Goal: Information Seeking & Learning: Learn about a topic

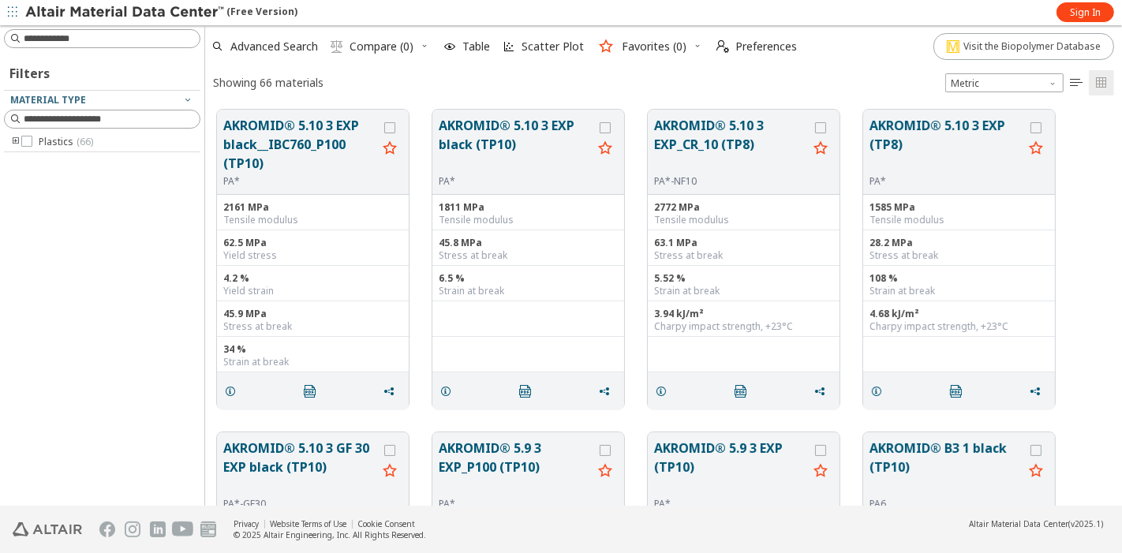
scroll to position [394, 903]
click at [15, 140] on icon "toogle group" at bounding box center [15, 142] width 11 height 13
click at [38, 155] on icon "toogle group" at bounding box center [39, 157] width 11 height 13
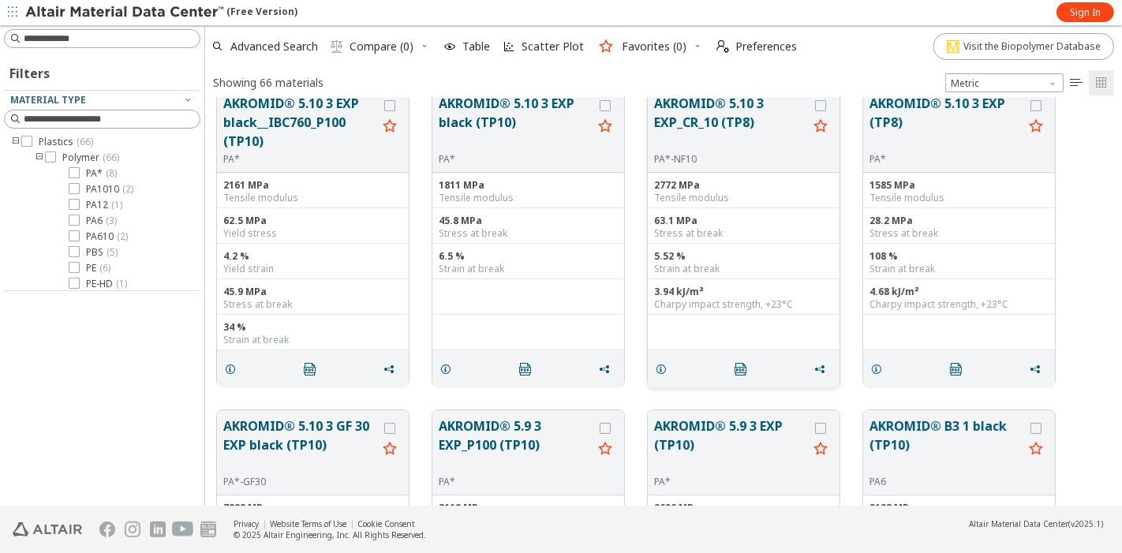
scroll to position [0, 0]
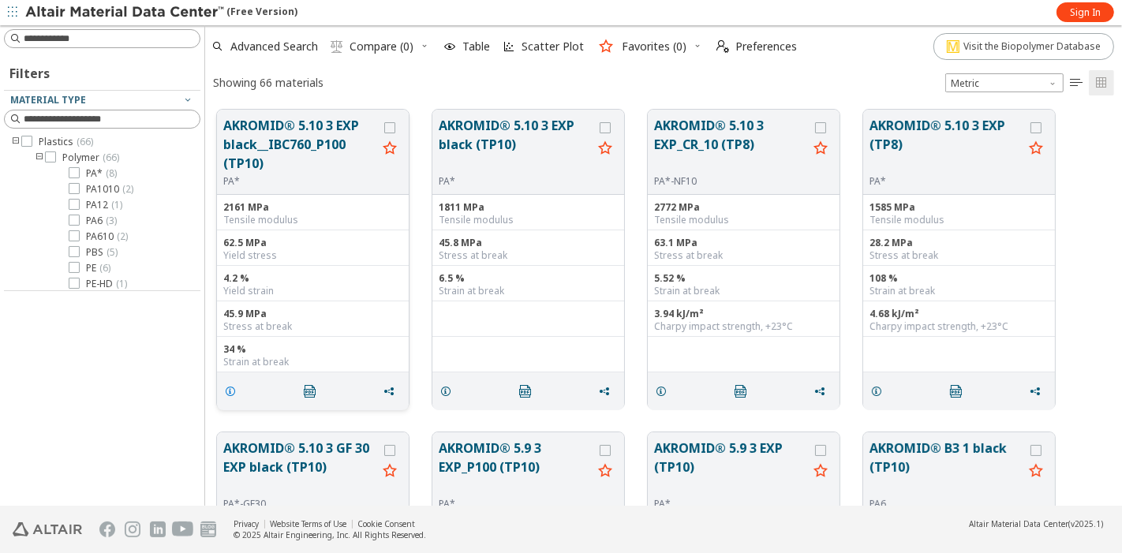
click at [231, 387] on icon "grid" at bounding box center [230, 391] width 13 height 13
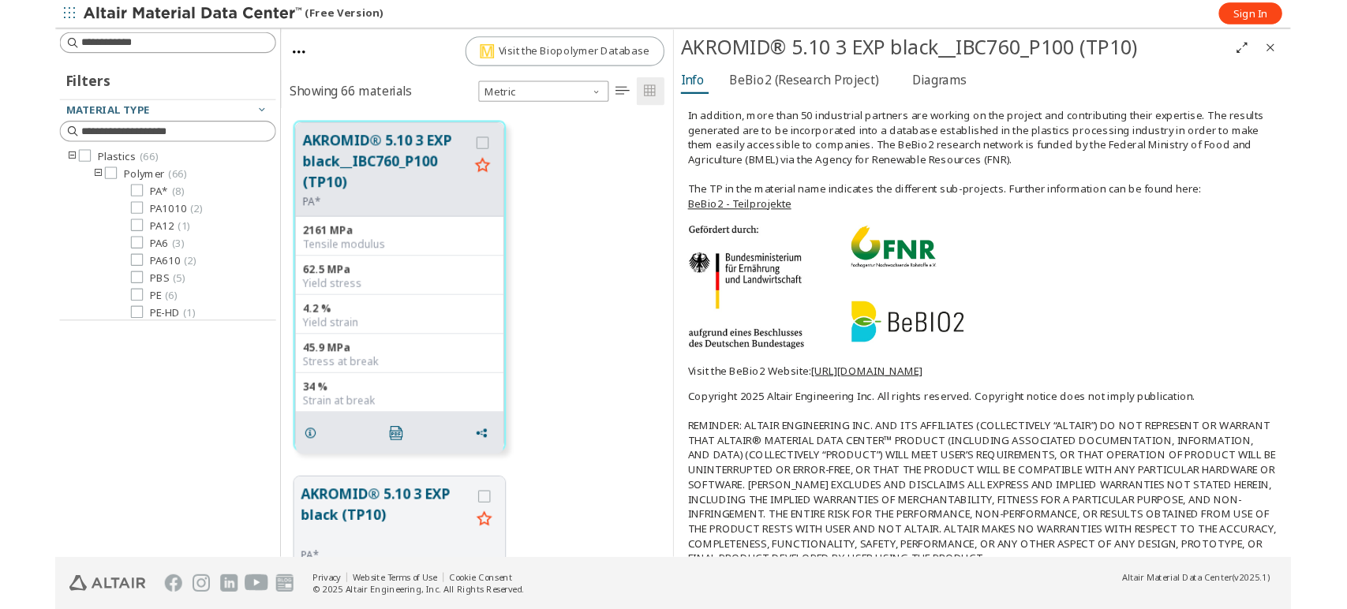
scroll to position [349, 0]
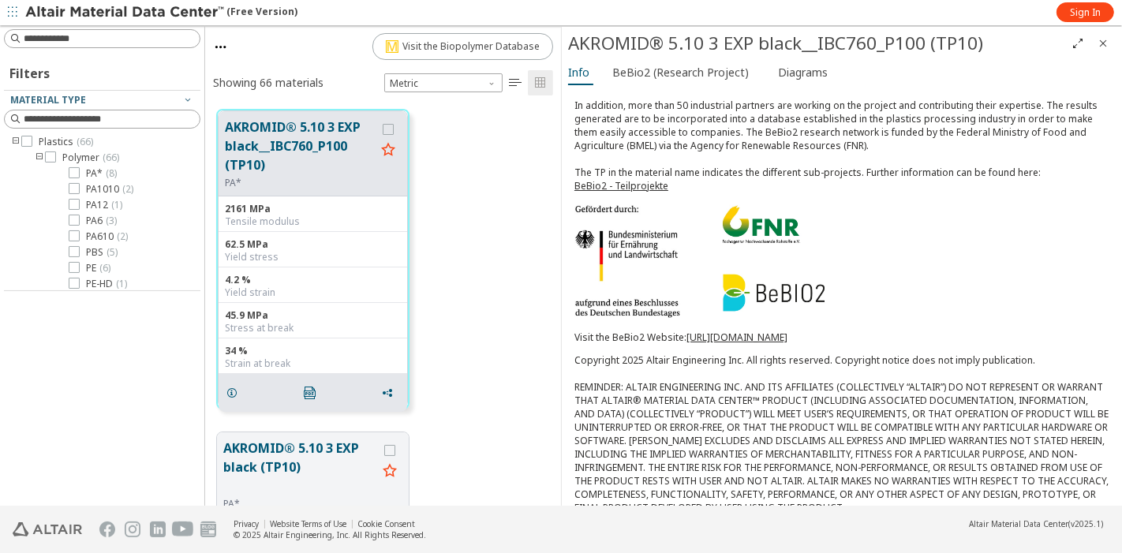
click at [741, 331] on link "[URL][DOMAIN_NAME]" at bounding box center [736, 337] width 101 height 13
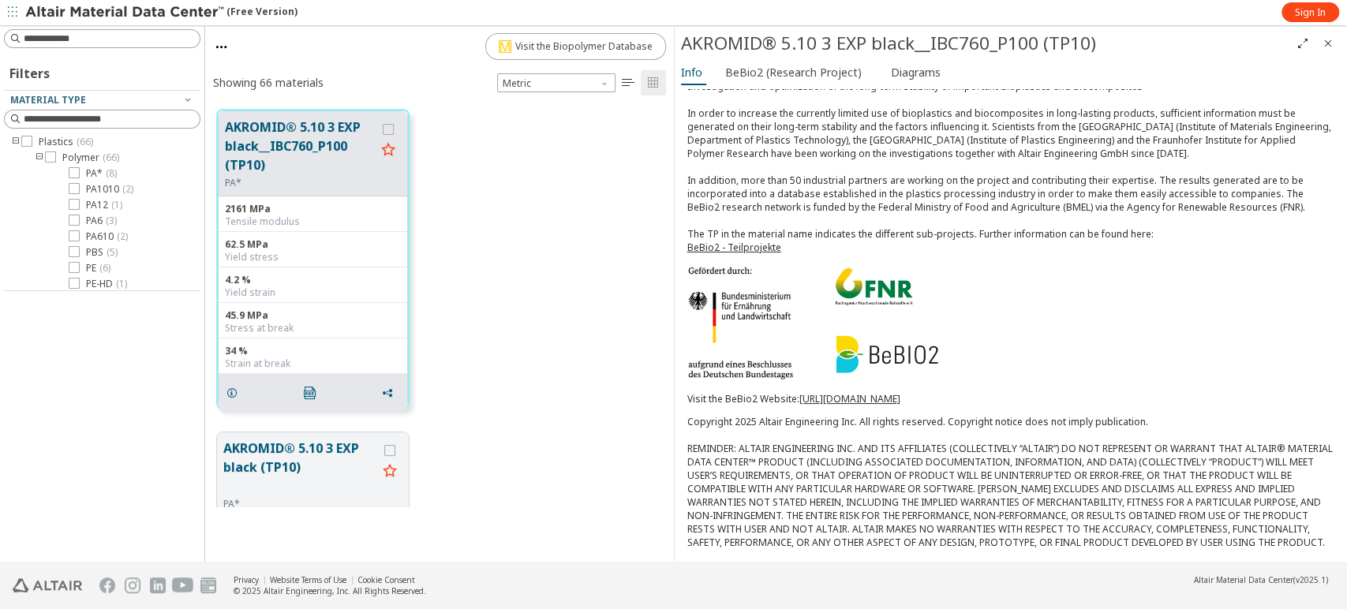
scroll to position [235, 0]
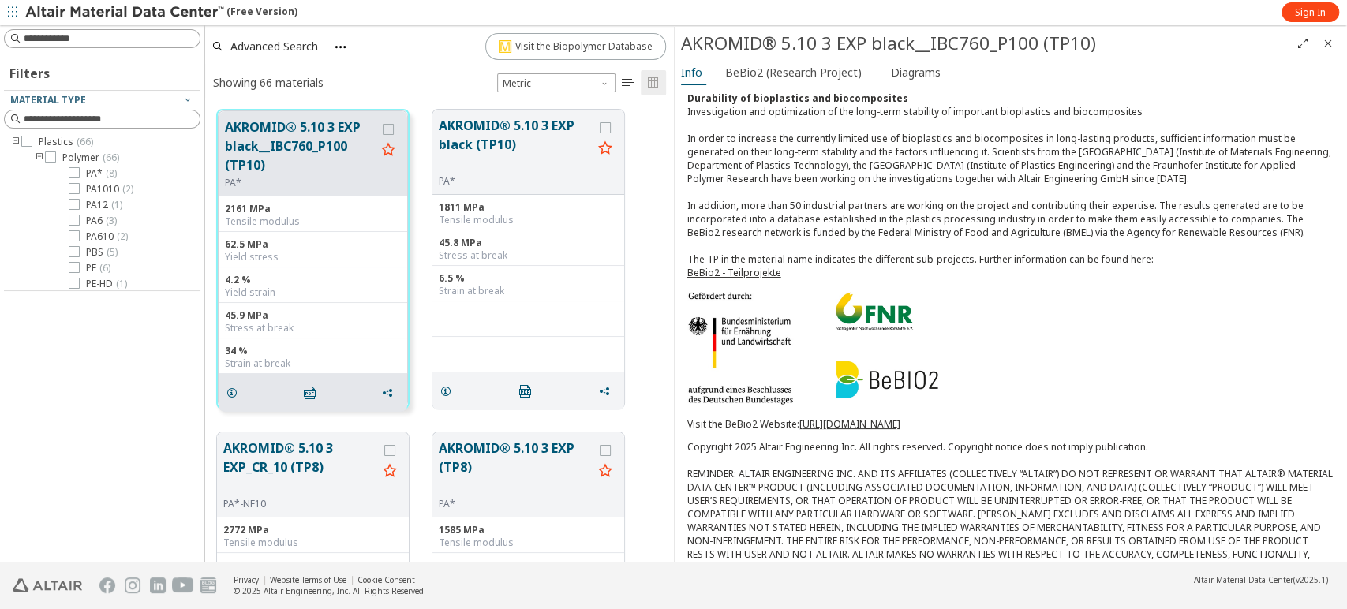
click at [1121, 37] on icon "Close" at bounding box center [1327, 43] width 13 height 13
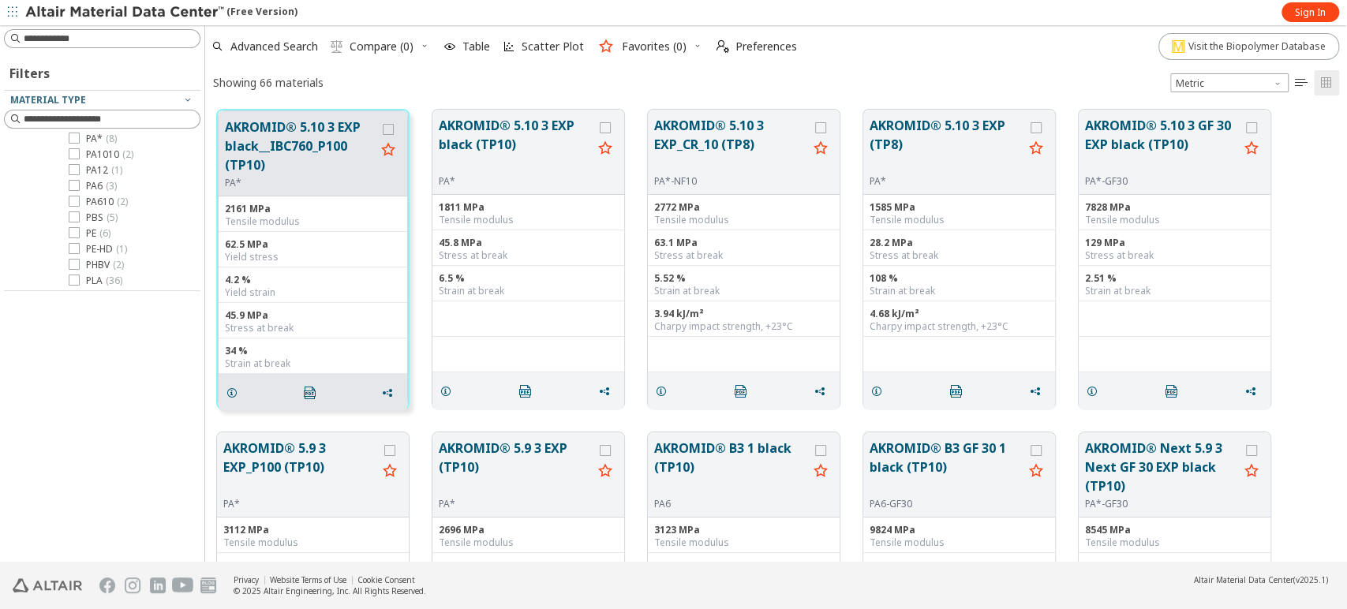
scroll to position [0, 0]
click at [230, 390] on icon "grid" at bounding box center [232, 393] width 13 height 13
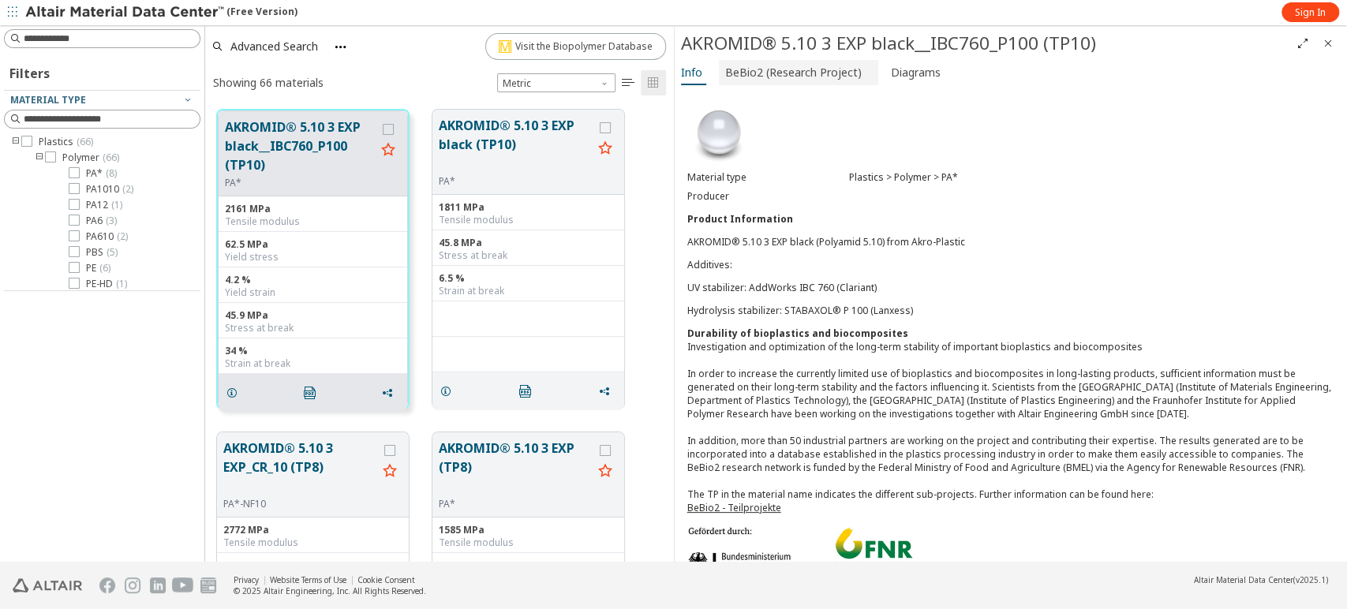
click at [742, 73] on span "BeBio2 (Research Project)" at bounding box center [793, 72] width 136 height 25
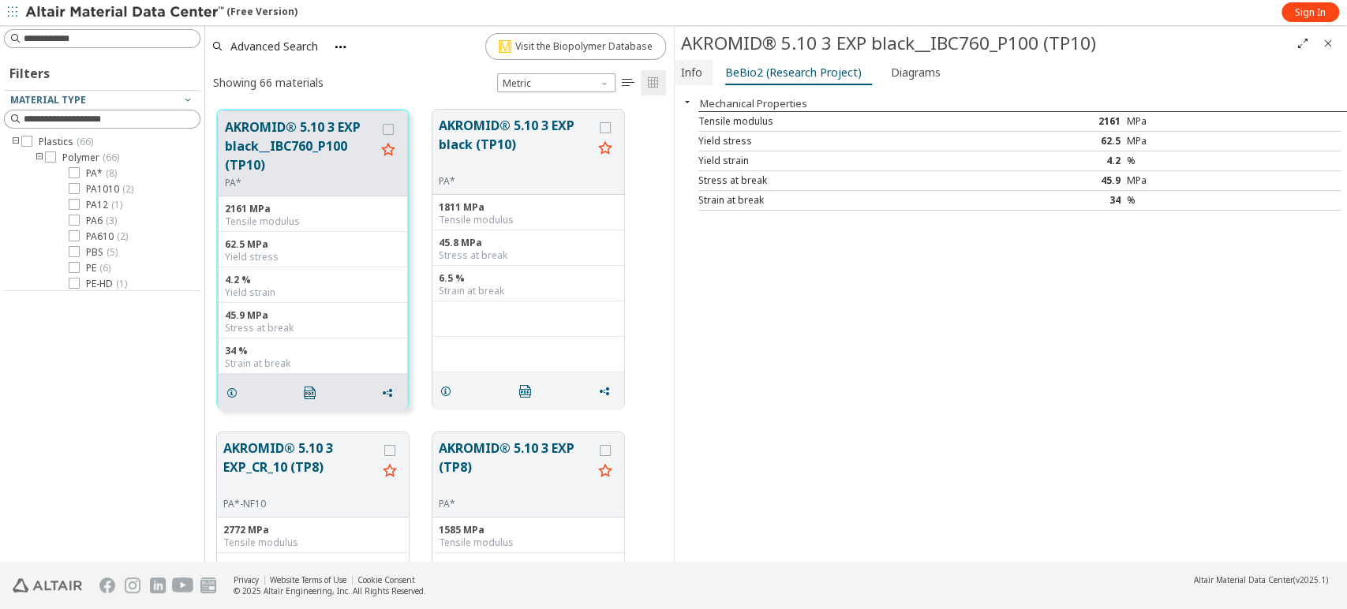
click at [693, 80] on span "Info" at bounding box center [691, 72] width 21 height 25
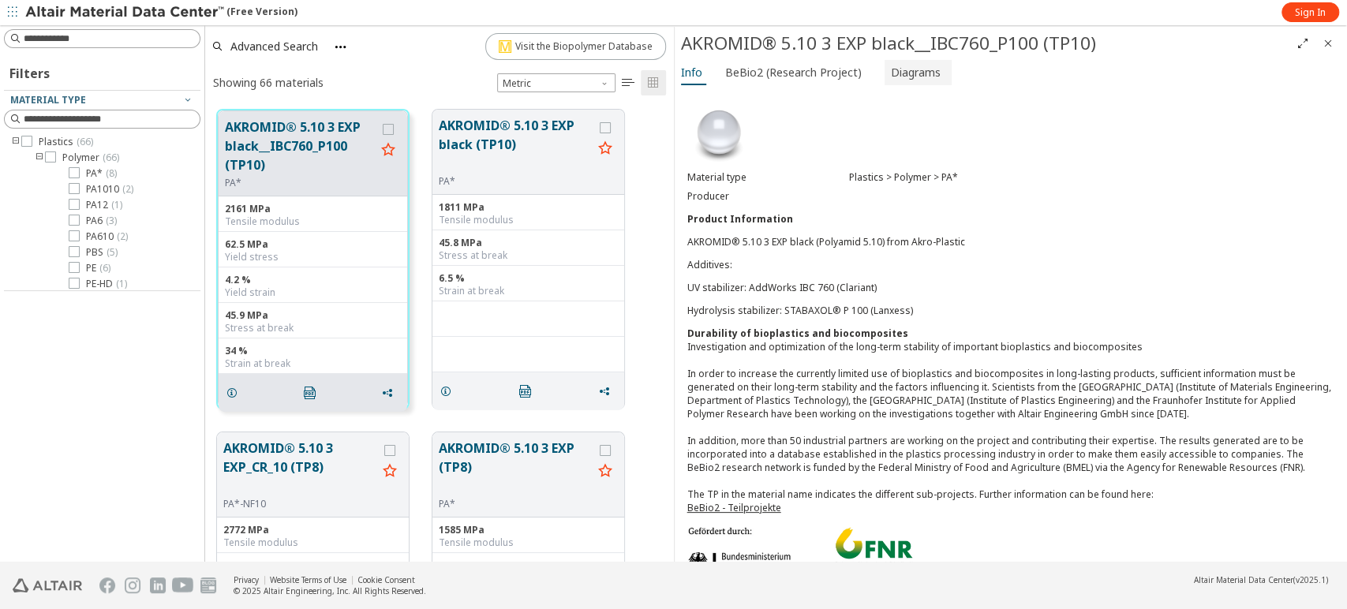
click at [899, 74] on span "Diagrams" at bounding box center [916, 72] width 50 height 25
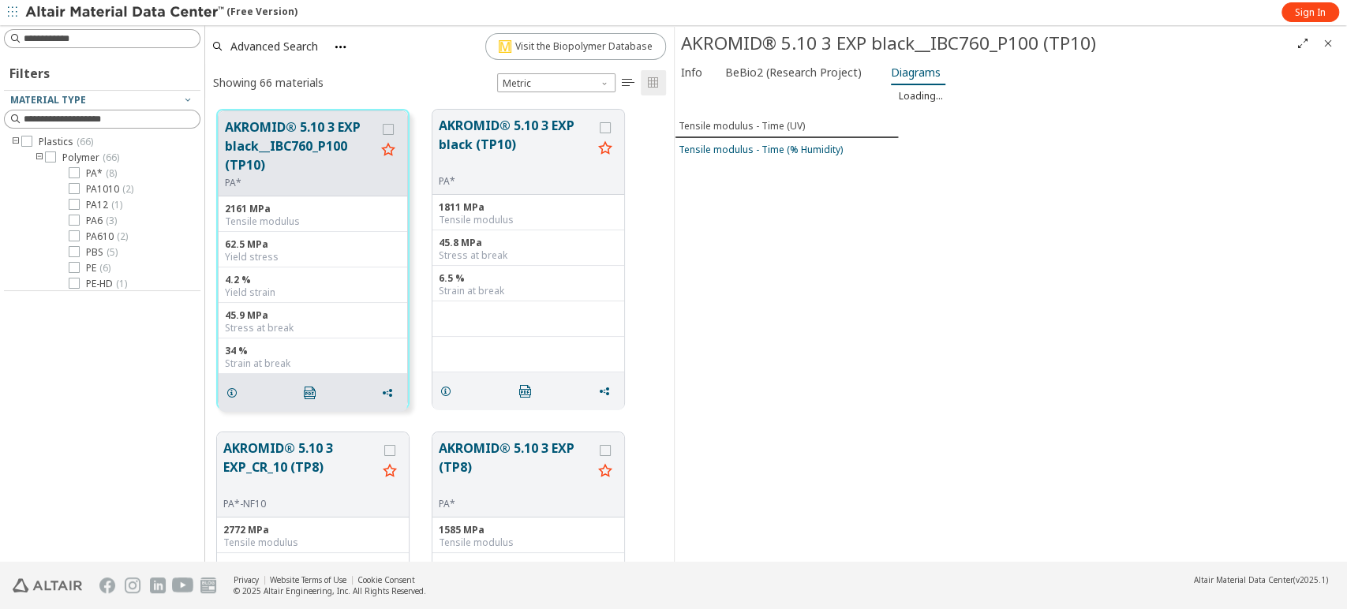
click at [734, 147] on div "Tensile modulus - Time (% Humidity)" at bounding box center [760, 149] width 164 height 13
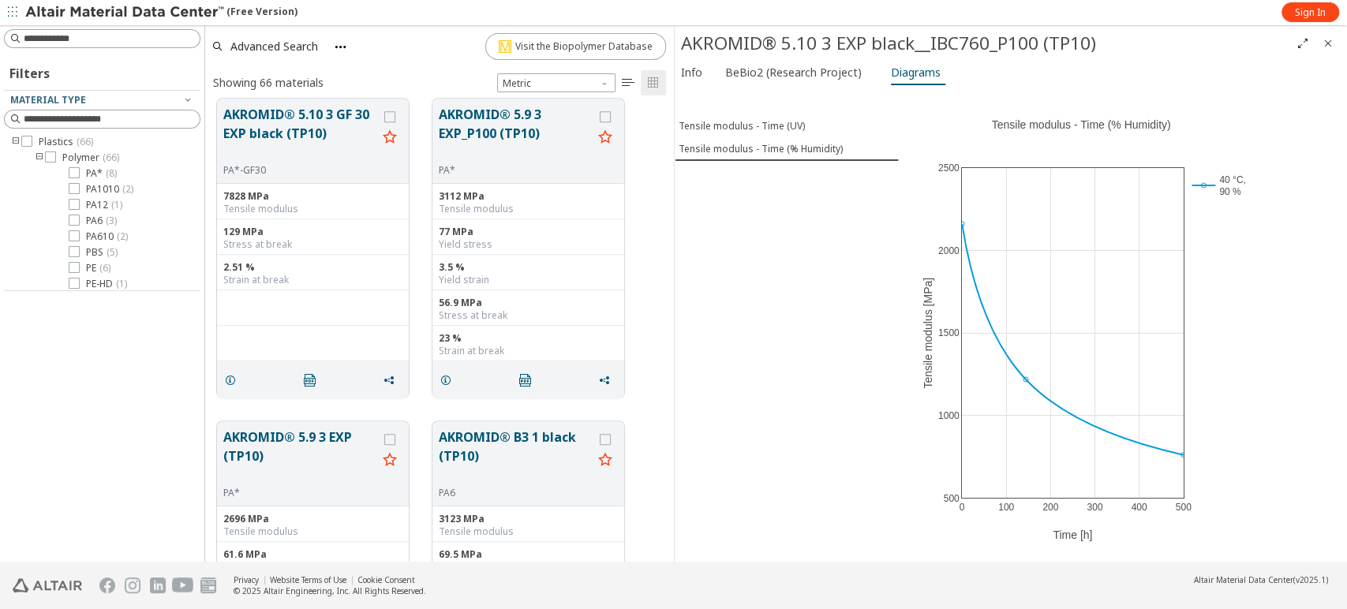
scroll to position [701, 0]
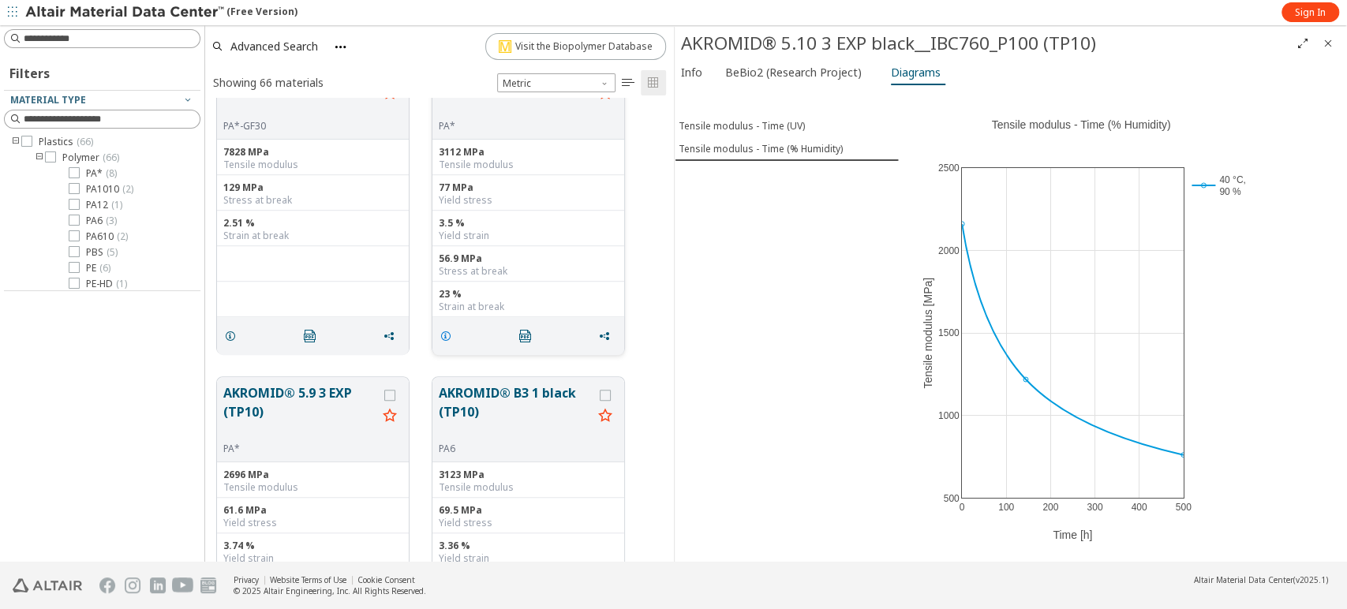
click at [446, 338] on icon "grid" at bounding box center [445, 336] width 13 height 13
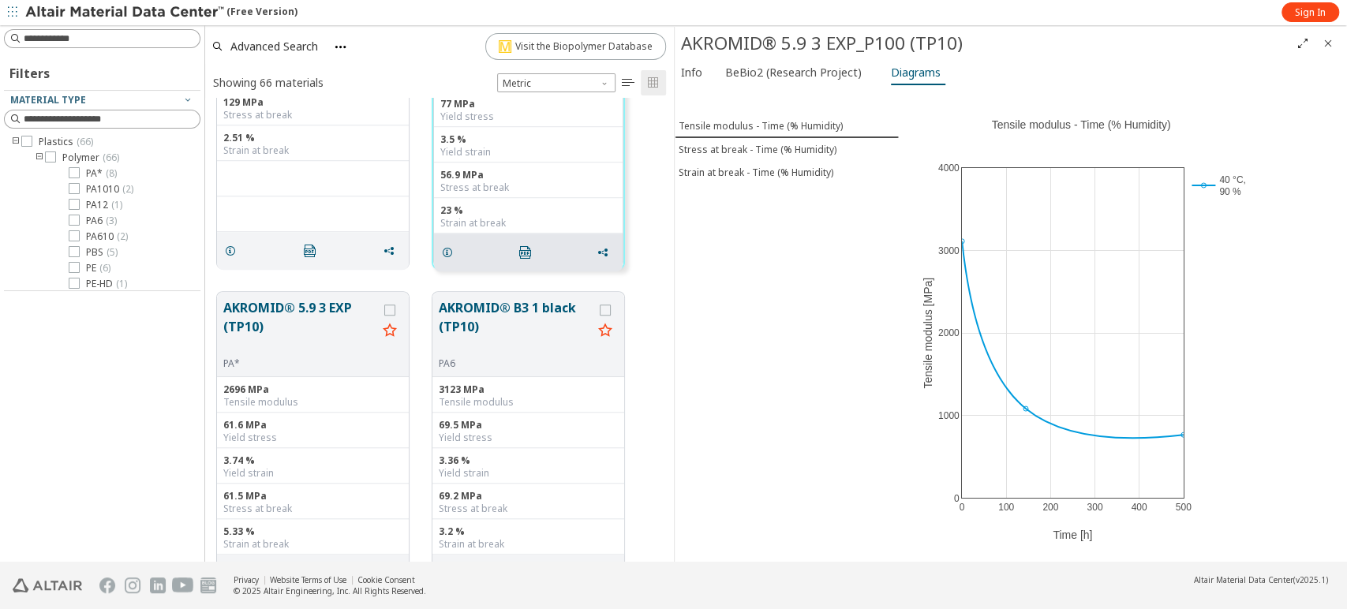
scroll to position [876, 0]
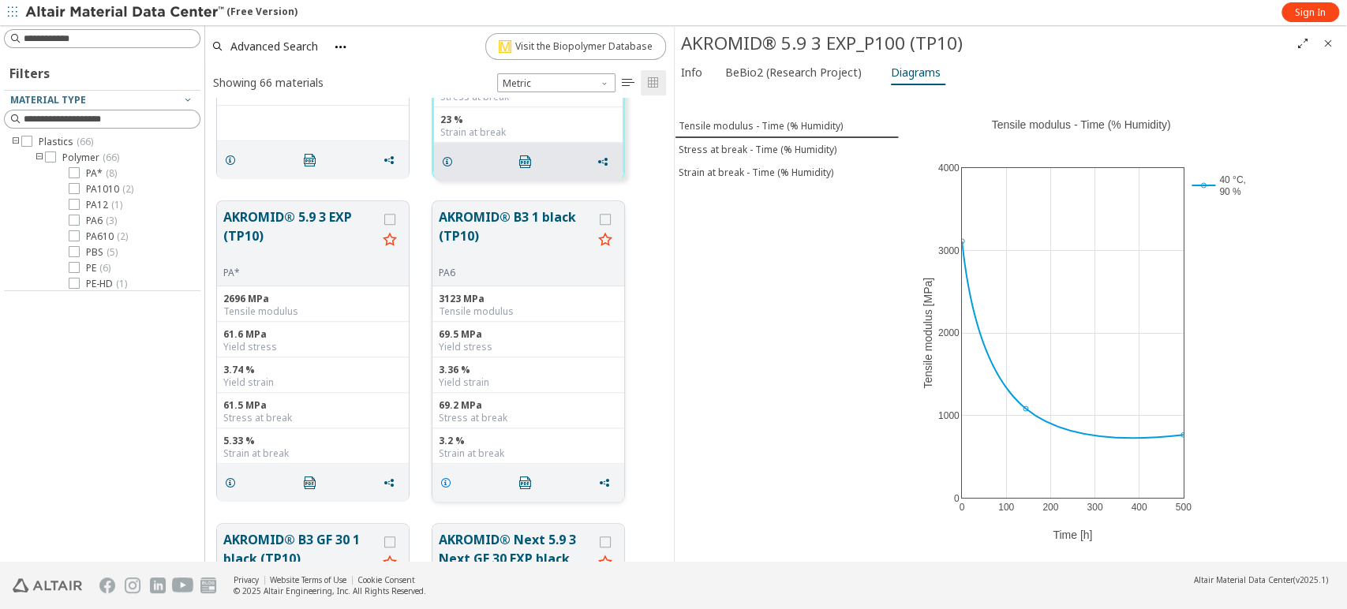
click at [446, 484] on icon "grid" at bounding box center [445, 483] width 13 height 13
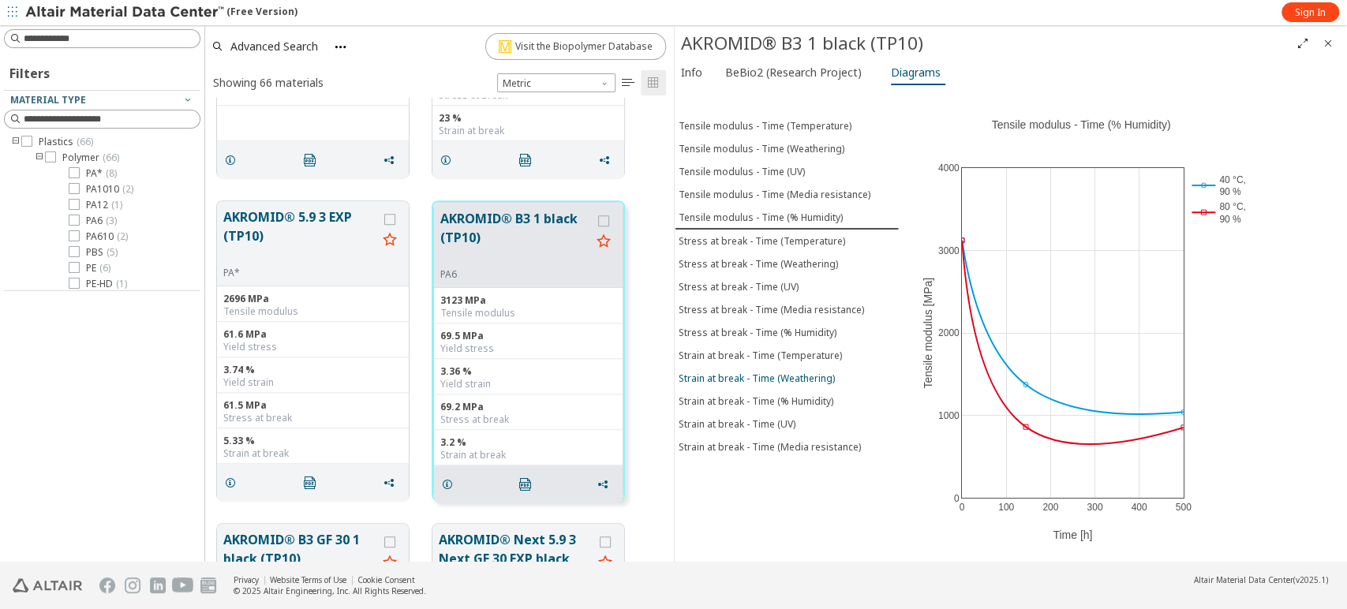
click at [746, 372] on div "Strain at break - Time (Weathering)" at bounding box center [756, 378] width 156 height 13
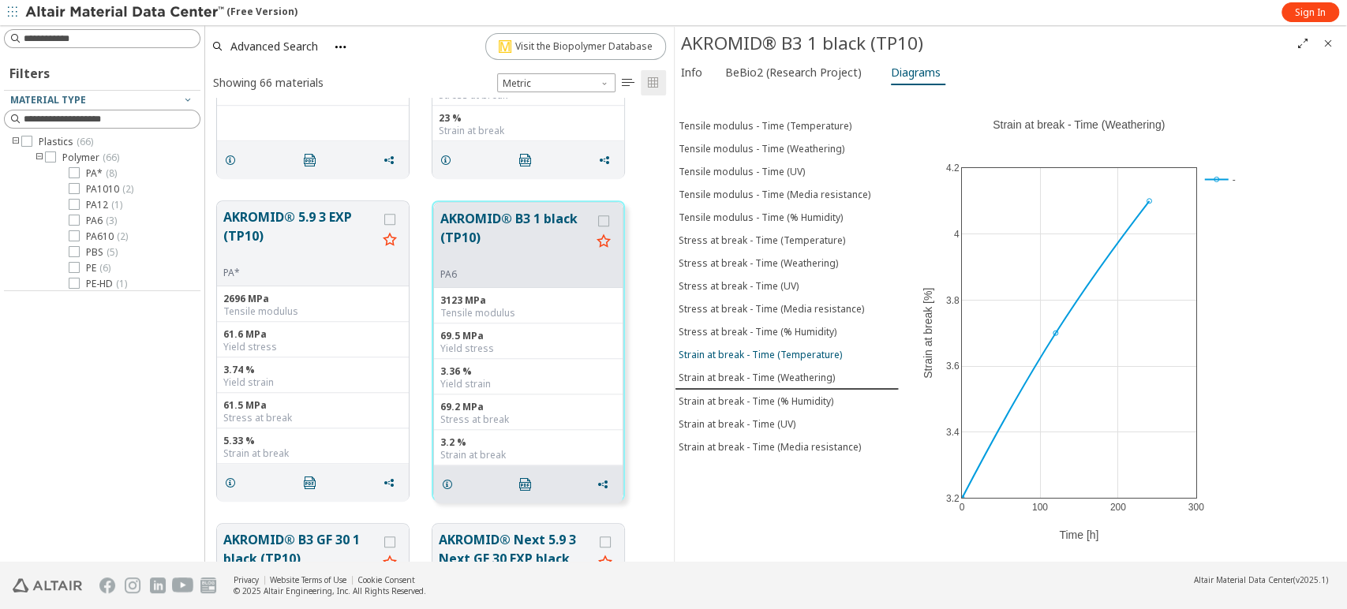
click at [746, 348] on div "Strain at break - Time (Temperature)" at bounding box center [759, 354] width 163 height 13
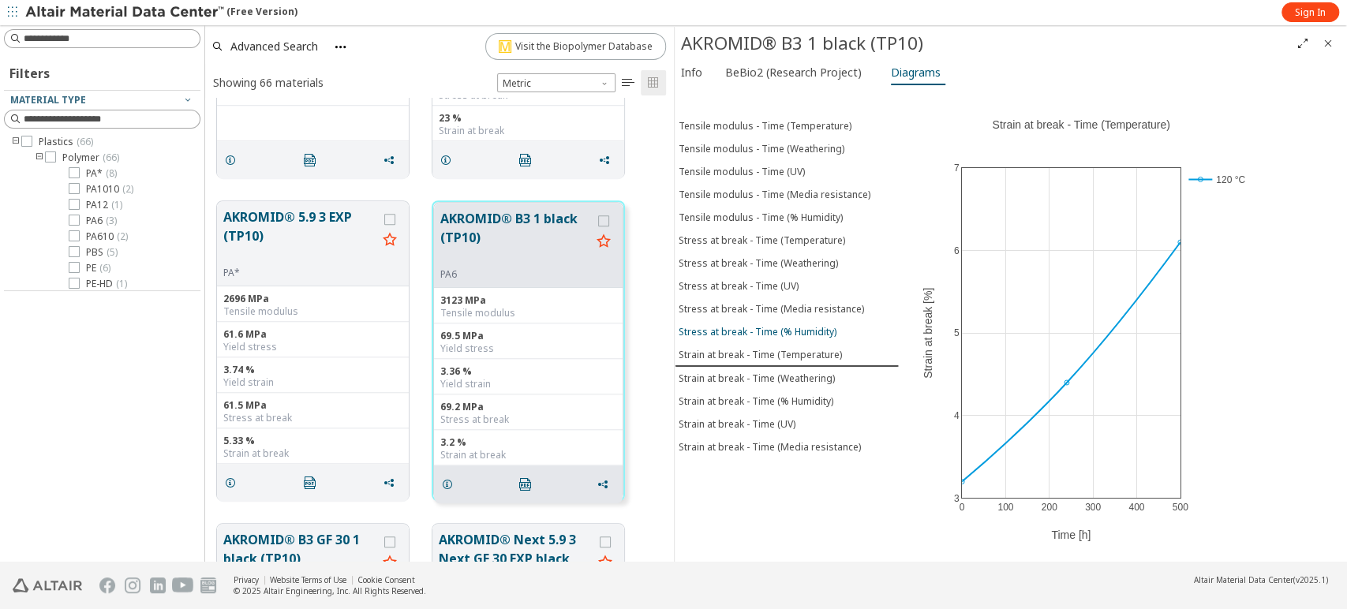
click at [732, 325] on div "Stress at break - Time (% Humidity)" at bounding box center [757, 331] width 158 height 13
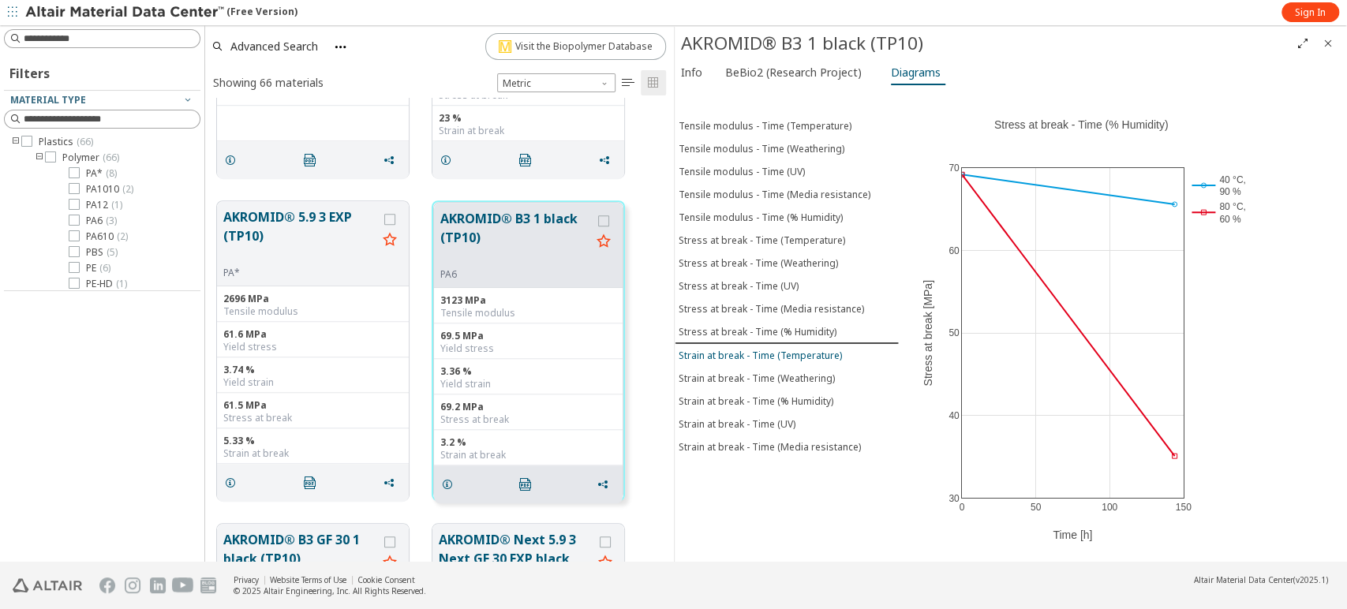
click at [802, 349] on div "Strain at break - Time (Temperature)" at bounding box center [759, 355] width 163 height 13
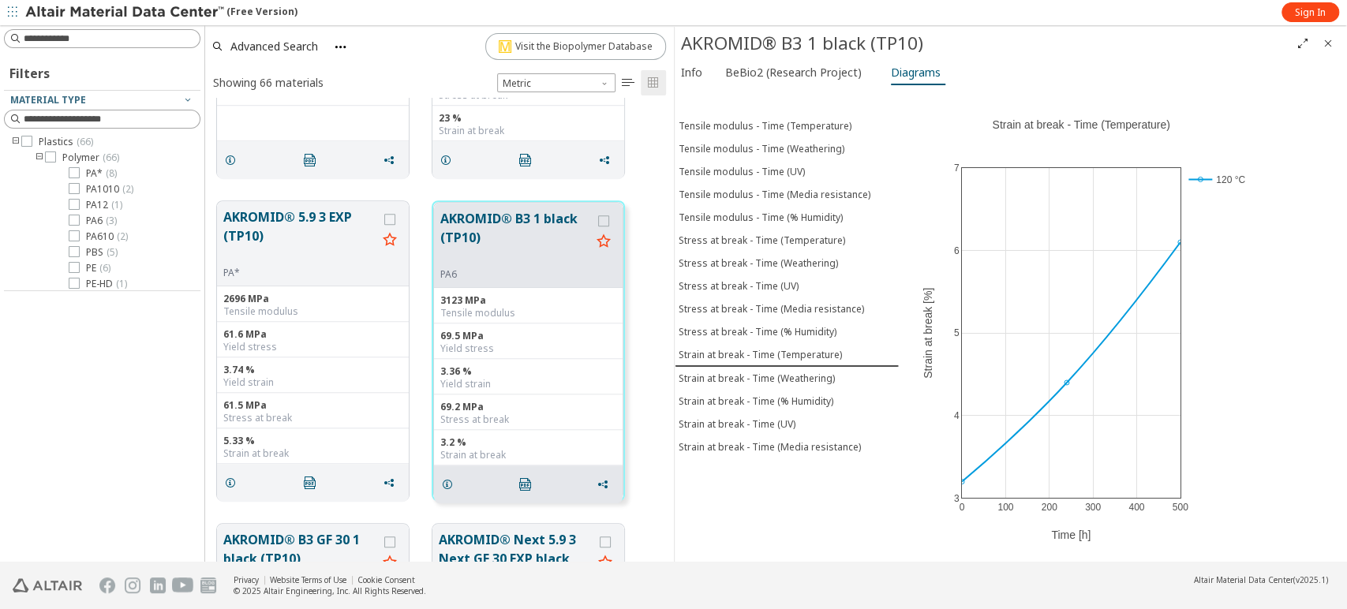
click at [1121, 39] on icon "Close" at bounding box center [1327, 43] width 13 height 13
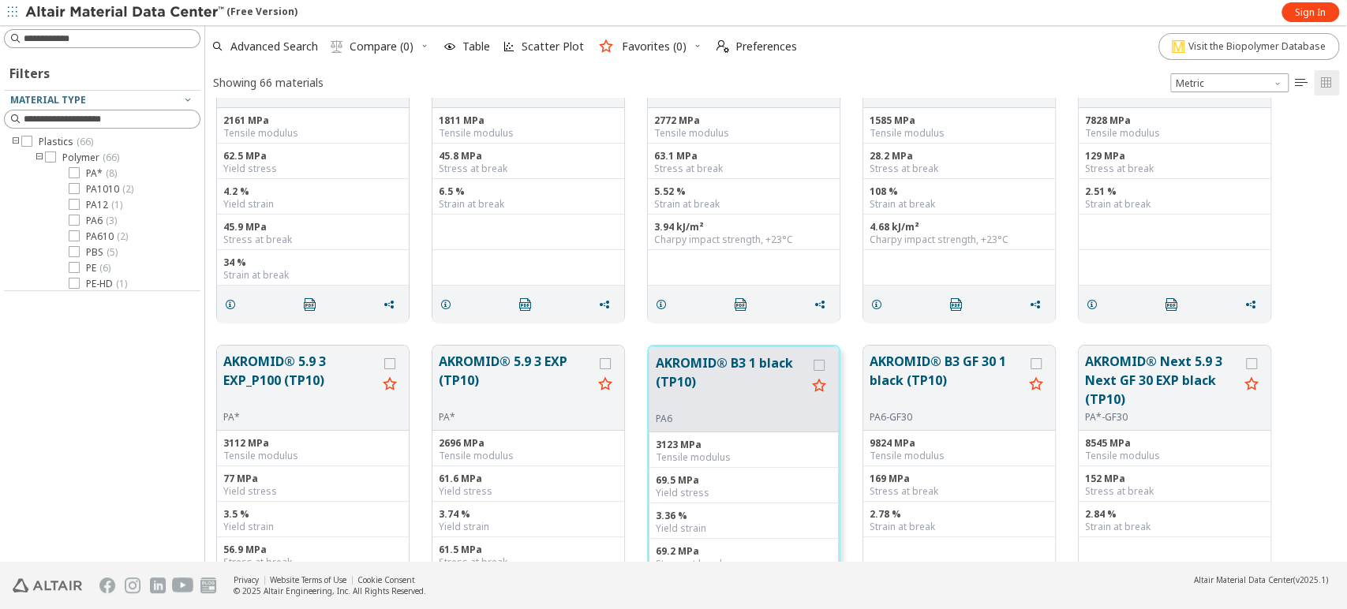
scroll to position [0, 0]
